Goal: Information Seeking & Learning: Learn about a topic

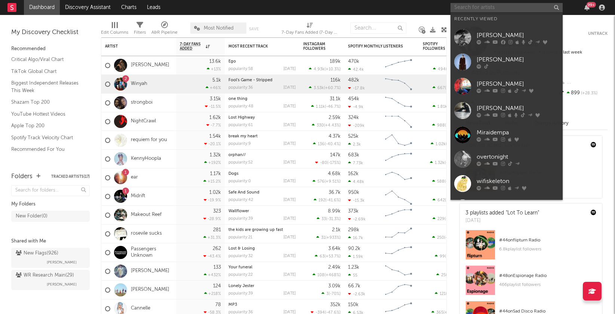
click at [479, 9] on input "text" at bounding box center [507, 7] width 112 height 9
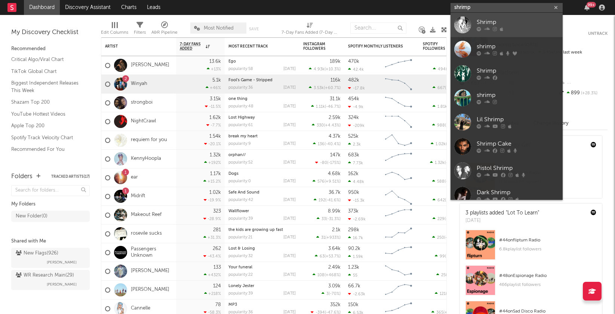
type input "shrimp"
click at [505, 24] on div "Shrimp" at bounding box center [518, 22] width 82 height 9
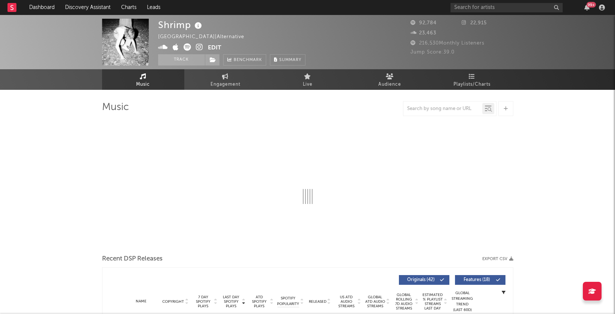
click at [200, 46] on icon at bounding box center [199, 46] width 7 height 7
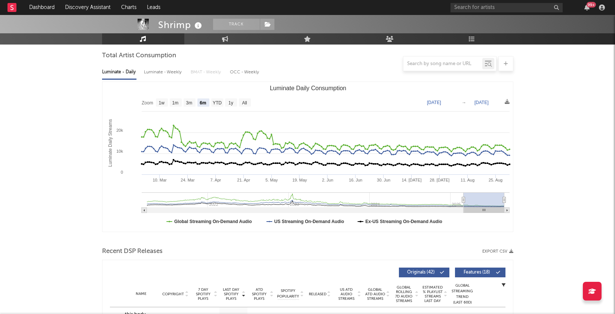
scroll to position [74, 0]
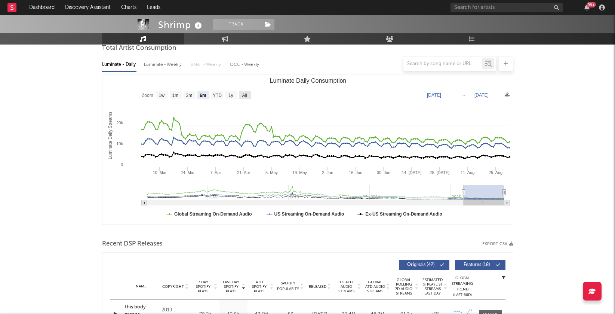
click at [248, 95] on rect "Luminate Daily Consumption" at bounding box center [245, 95] width 12 height 8
select select "All"
type input "[DATE]"
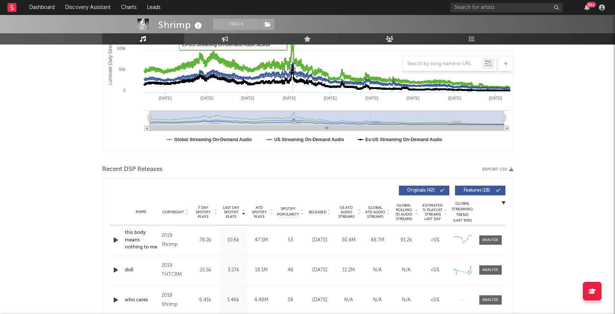
scroll to position [155, 0]
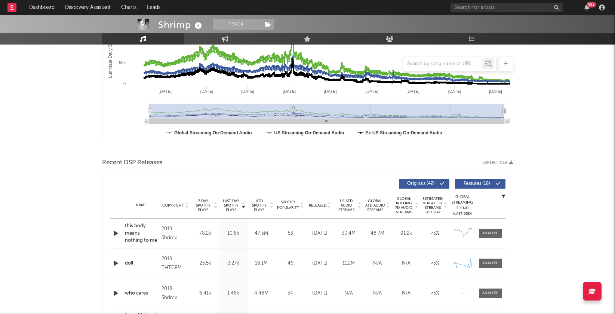
click at [329, 205] on icon at bounding box center [329, 206] width 4 height 3
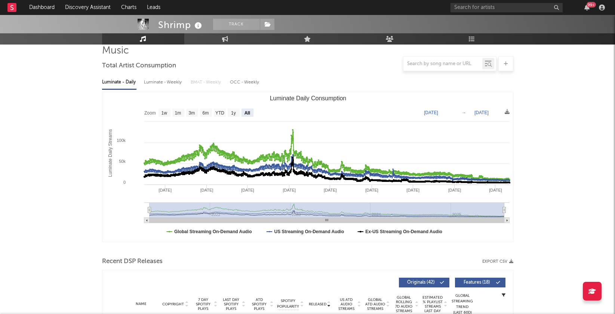
scroll to position [0, 0]
